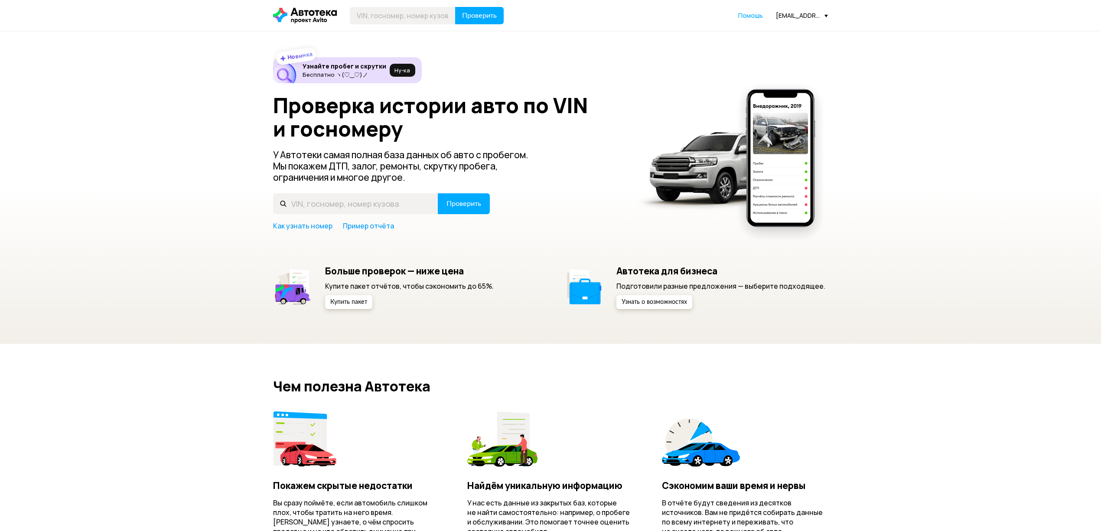
click at [805, 16] on div "[EMAIL_ADDRESS][DOMAIN_NAME]" at bounding box center [802, 15] width 52 height 8
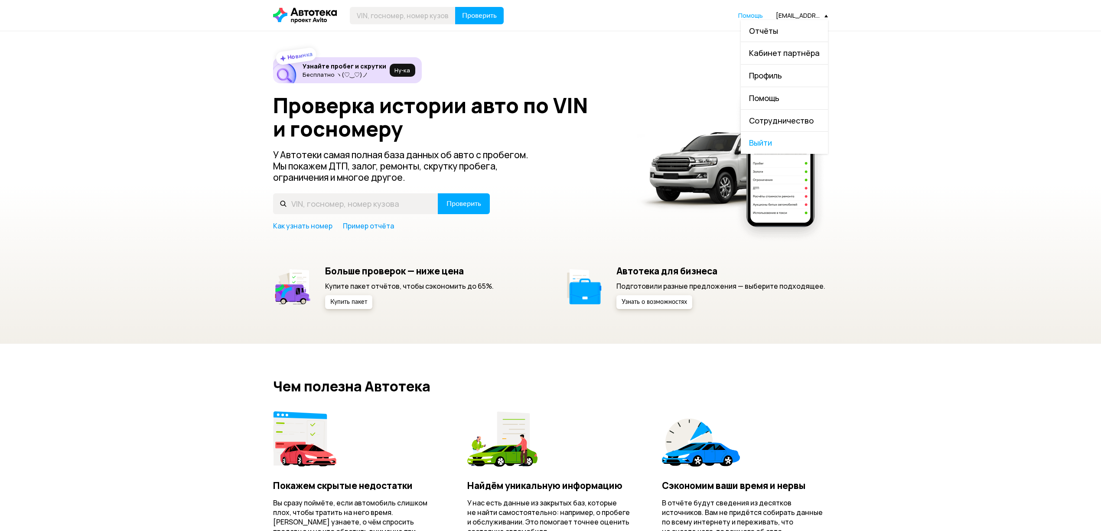
click at [791, 33] on link "Отчёты" at bounding box center [784, 31] width 87 height 22
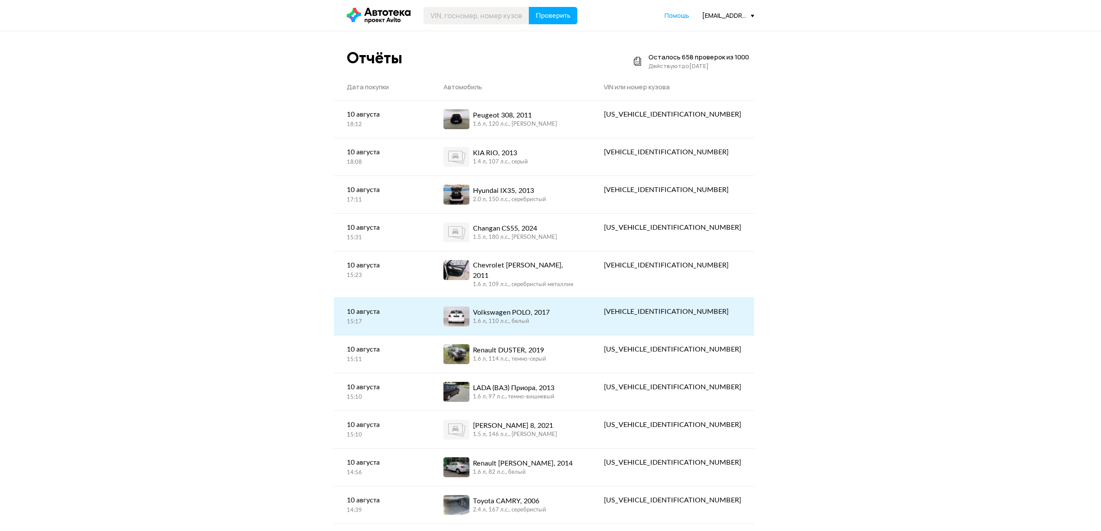
click at [591, 319] on link "Volkswagen POLO, 2017 1.6 л, 110 л.c., белый" at bounding box center [510, 316] width 160 height 37
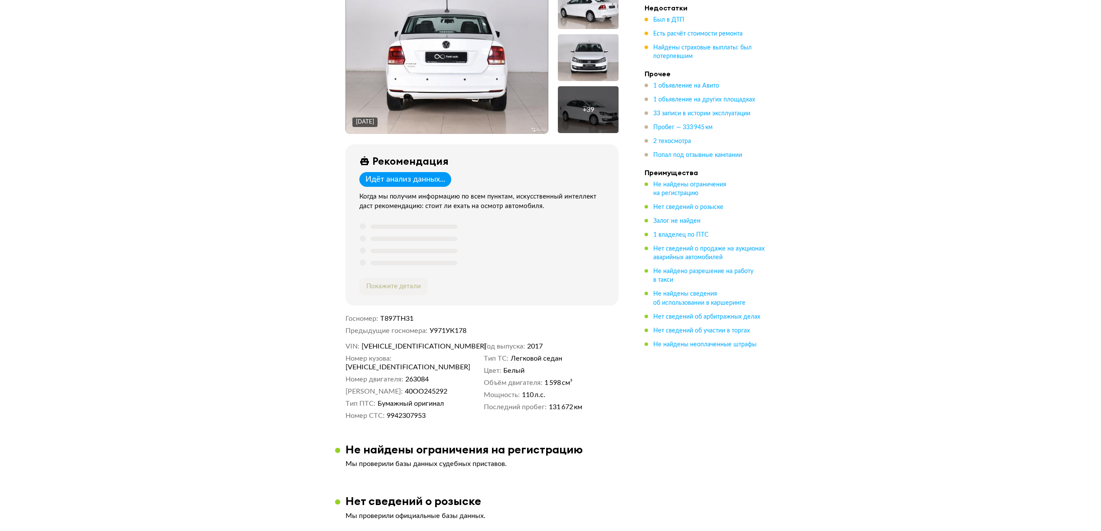
scroll to position [173, 0]
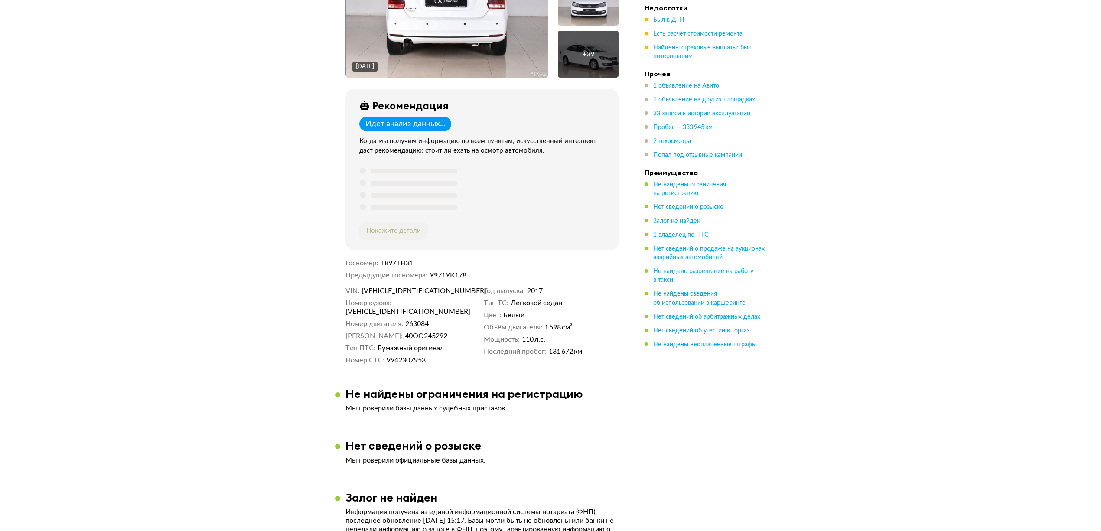
click at [392, 293] on span "[VEHICLE_IDENTIFICATION_NUMBER]" at bounding box center [411, 291] width 100 height 9
copy span "[VEHICLE_IDENTIFICATION_NUMBER]"
click at [414, 332] on span "40ОО245292" at bounding box center [426, 336] width 42 height 9
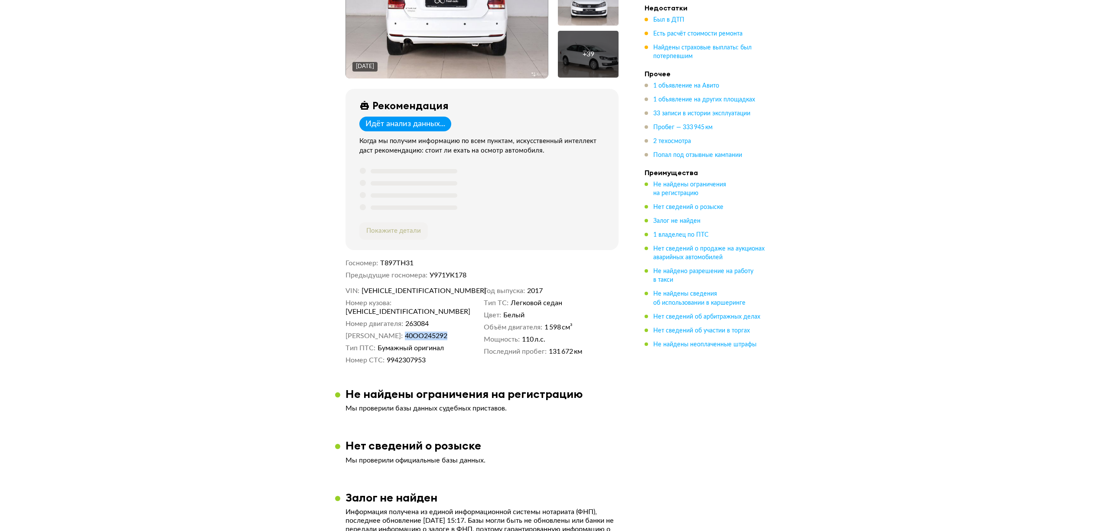
copy span "40ОО245292"
click at [409, 356] on span "9942307953" at bounding box center [406, 360] width 39 height 9
copy span "9942307953"
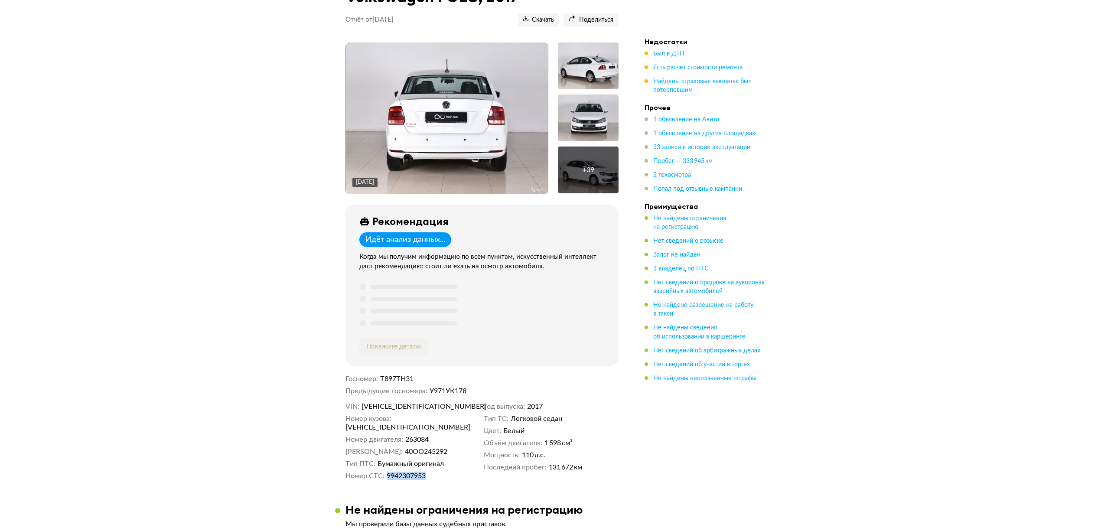
scroll to position [0, 0]
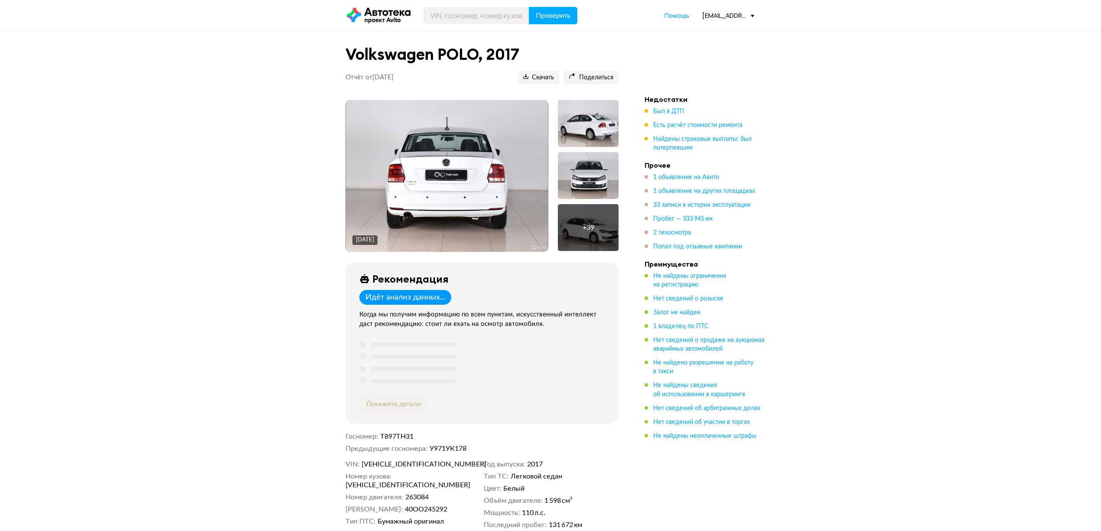
click at [403, 467] on span "[VEHICLE_IDENTIFICATION_NUMBER]" at bounding box center [411, 464] width 100 height 9
click at [404, 467] on span "[VEHICLE_IDENTIFICATION_NUMBER]" at bounding box center [411, 464] width 100 height 9
copy span "[VEHICLE_IDENTIFICATION_NUMBER]"
click at [456, 18] on input "text" at bounding box center [476, 15] width 106 height 17
paste input "[VEHICLE_IDENTIFICATION_NUMBER]"
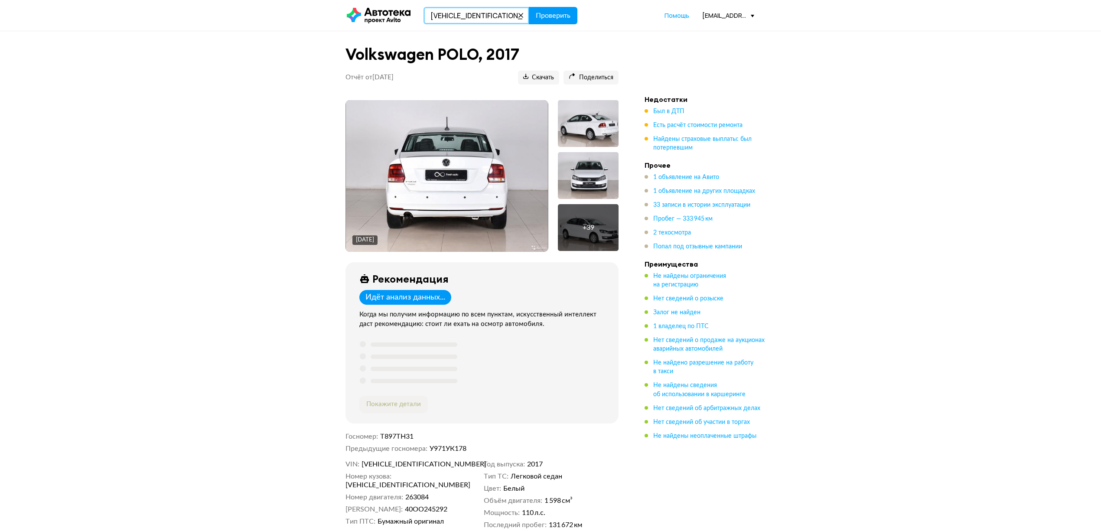
type input "[VEHICLE_IDENTIFICATION_NUMBER]"
click at [538, 19] on span "Проверить" at bounding box center [553, 15] width 35 height 7
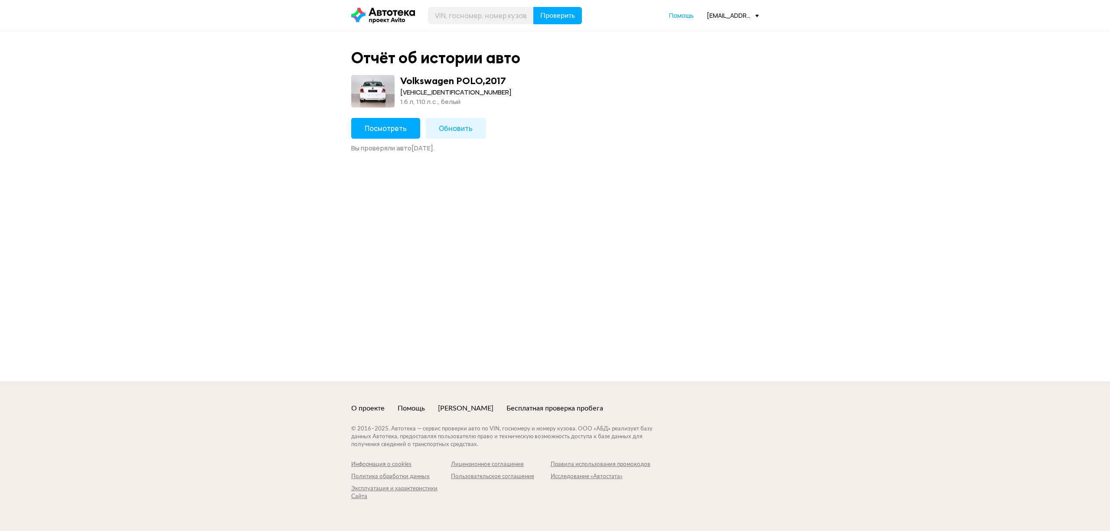
click at [389, 127] on span "Посмотреть" at bounding box center [386, 129] width 42 height 10
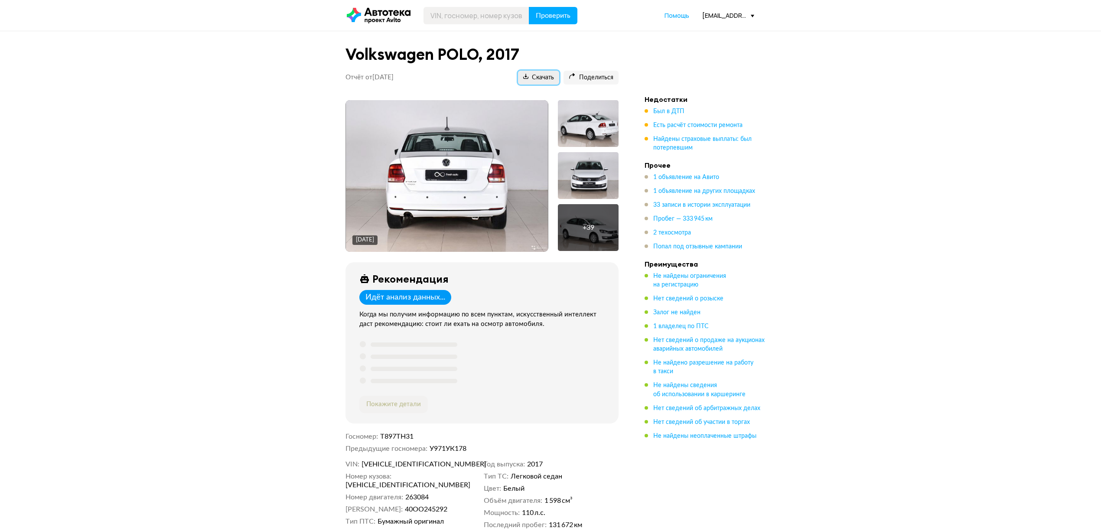
click at [538, 75] on span "Скачать" at bounding box center [538, 78] width 31 height 8
click at [402, 437] on span "Т897ТН31" at bounding box center [396, 436] width 33 height 7
copy span "Т897ТН31"
